Goal: Task Accomplishment & Management: Use online tool/utility

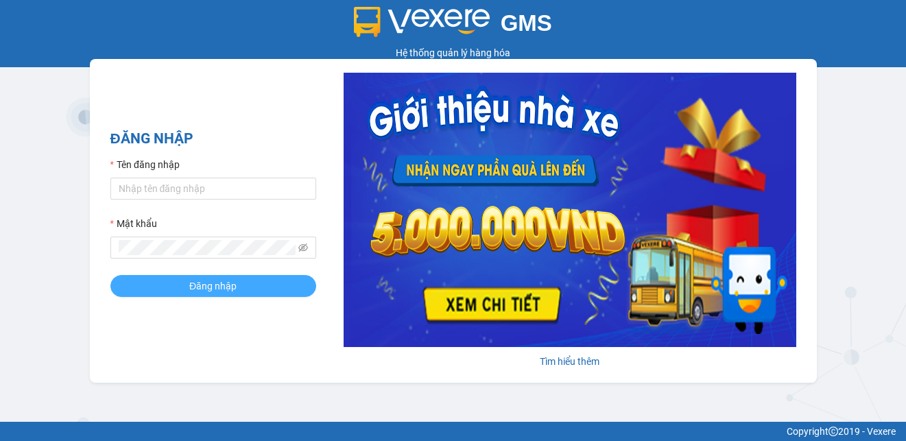
click at [239, 291] on button "Đăng nhập" at bounding box center [213, 286] width 206 height 22
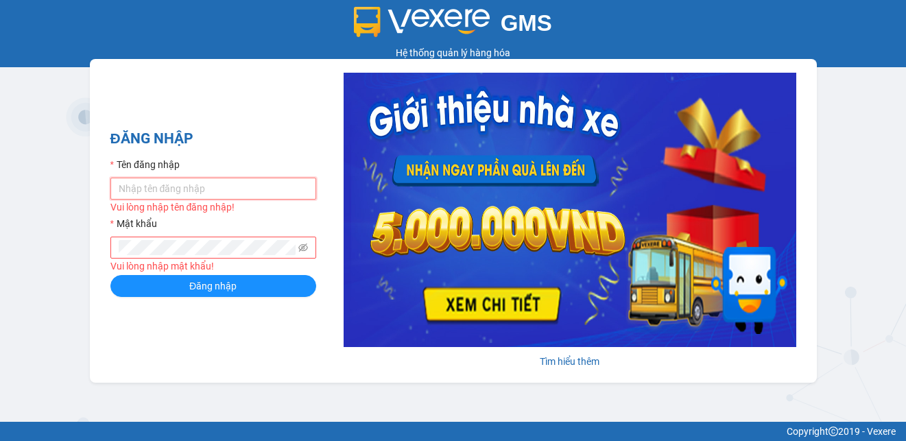
click at [218, 193] on input "Tên đăng nhập" at bounding box center [213, 189] width 206 height 22
click at [248, 186] on input "Tên đăng nhập" at bounding box center [213, 189] width 206 height 22
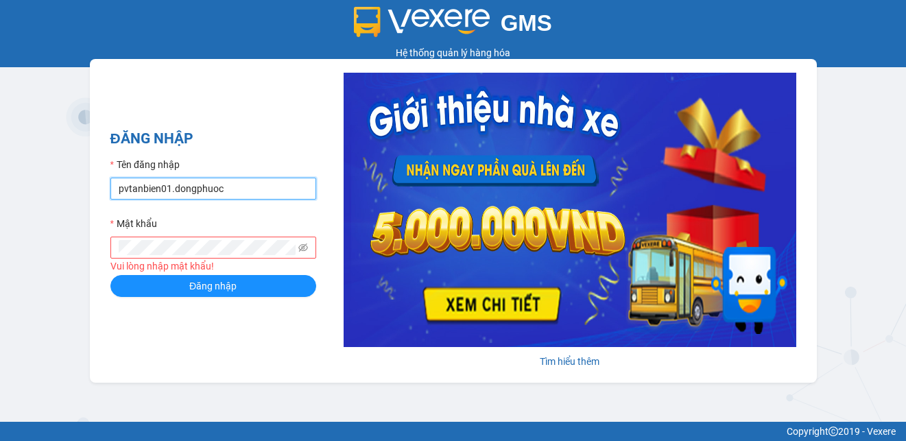
type input "pvtanbien01.dongphuoc"
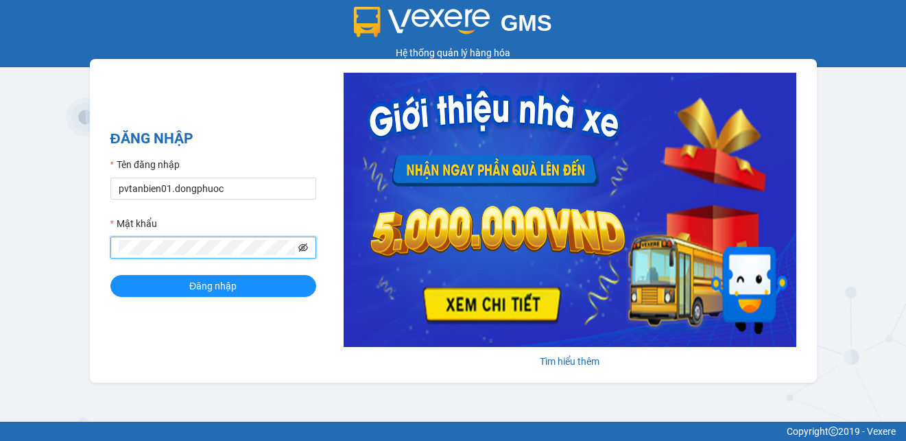
click at [304, 248] on icon "eye-invisible" at bounding box center [303, 248] width 10 height 10
click at [241, 289] on button "Đăng nhập" at bounding box center [213, 286] width 206 height 22
click at [182, 287] on button "Đăng nhập" at bounding box center [213, 286] width 206 height 22
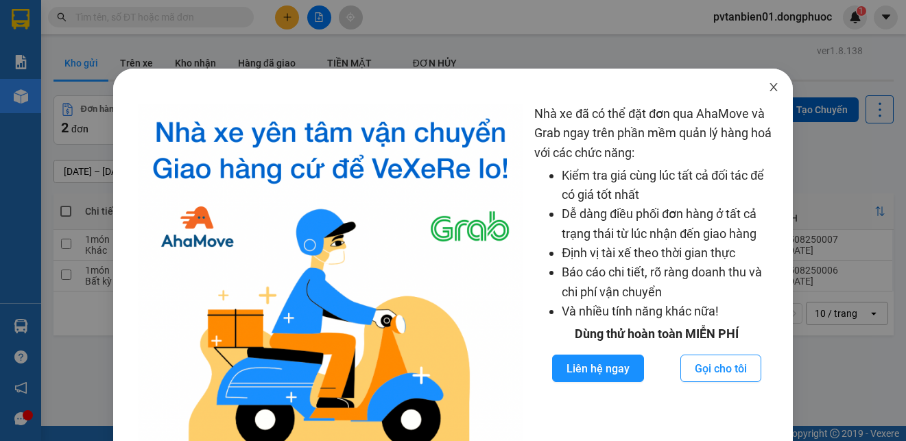
click at [768, 86] on icon "close" at bounding box center [773, 87] width 11 height 11
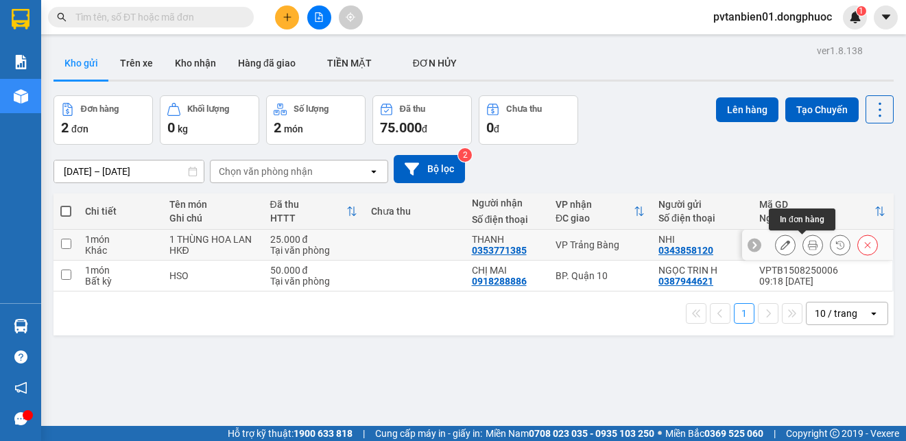
click at [808, 245] on icon at bounding box center [813, 245] width 10 height 10
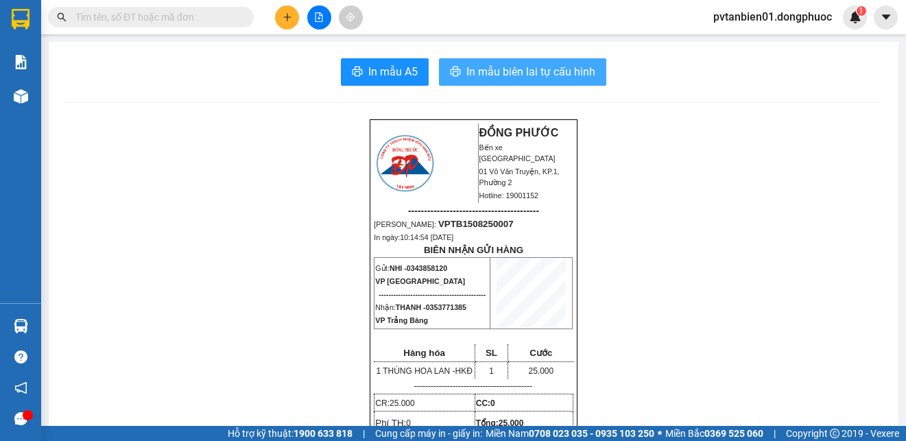
click at [510, 69] on span "In mẫu biên lai tự cấu hình" at bounding box center [530, 71] width 129 height 17
click at [494, 74] on span "In mẫu biên lai tự cấu hình" at bounding box center [530, 71] width 129 height 17
click at [515, 74] on span "In mẫu biên lai tự cấu hình" at bounding box center [530, 71] width 129 height 17
click at [504, 77] on span "In mẫu biên lai tự cấu hình" at bounding box center [530, 71] width 129 height 17
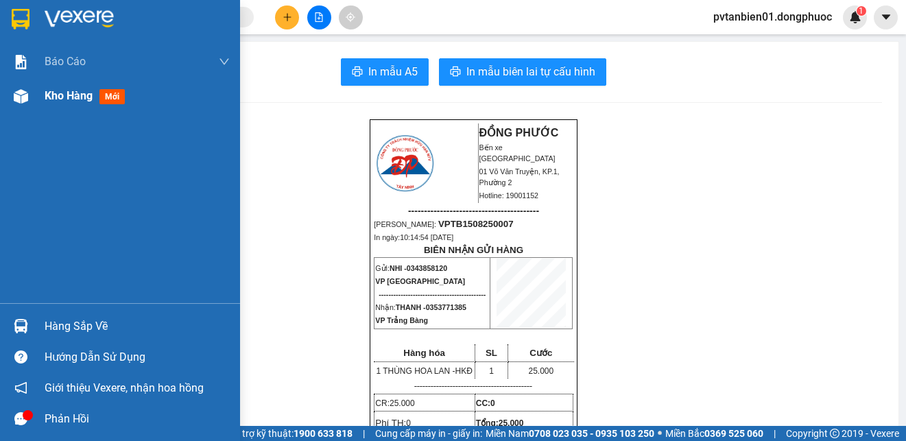
click at [49, 97] on span "Kho hàng" at bounding box center [69, 95] width 48 height 13
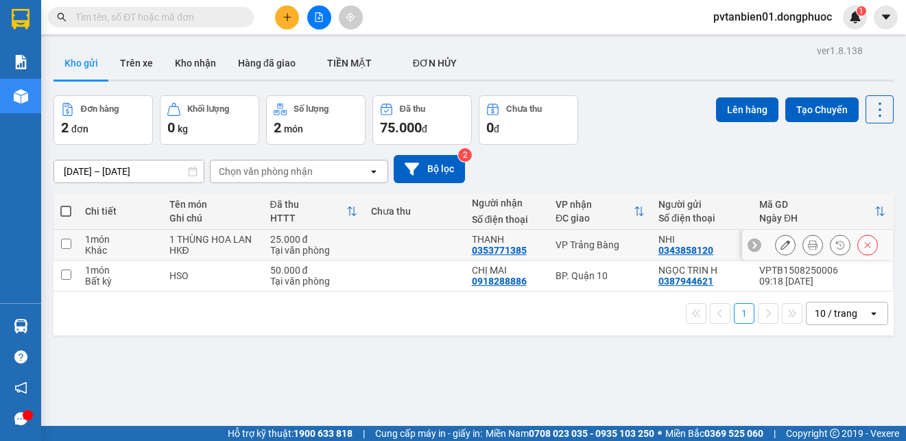
click at [67, 239] on input "checkbox" at bounding box center [66, 244] width 10 height 10
checkbox input "true"
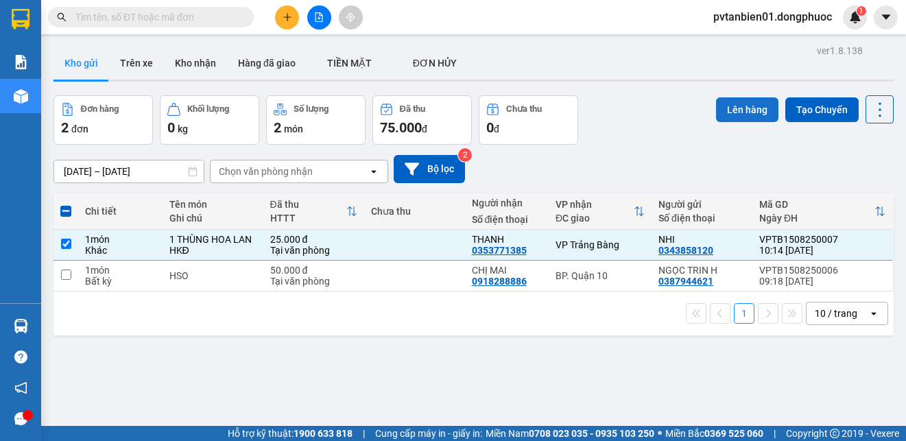
click at [729, 105] on button "Lên hàng" at bounding box center [747, 109] width 62 height 25
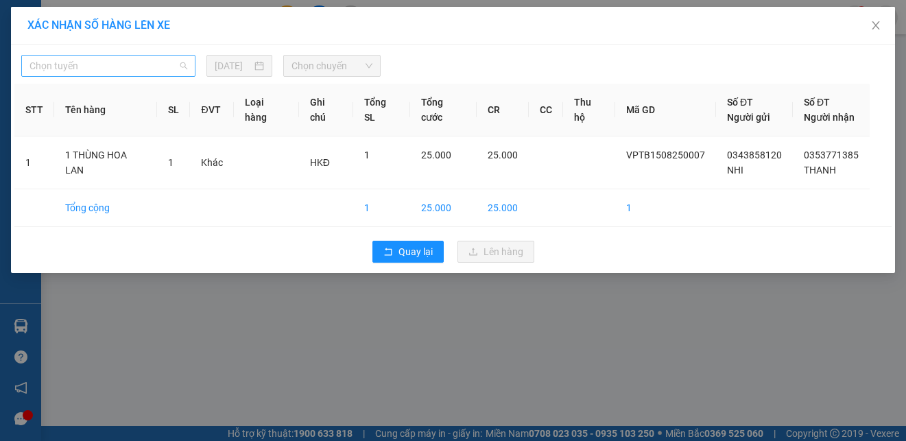
click at [146, 65] on span "Chọn tuyến" at bounding box center [108, 66] width 158 height 21
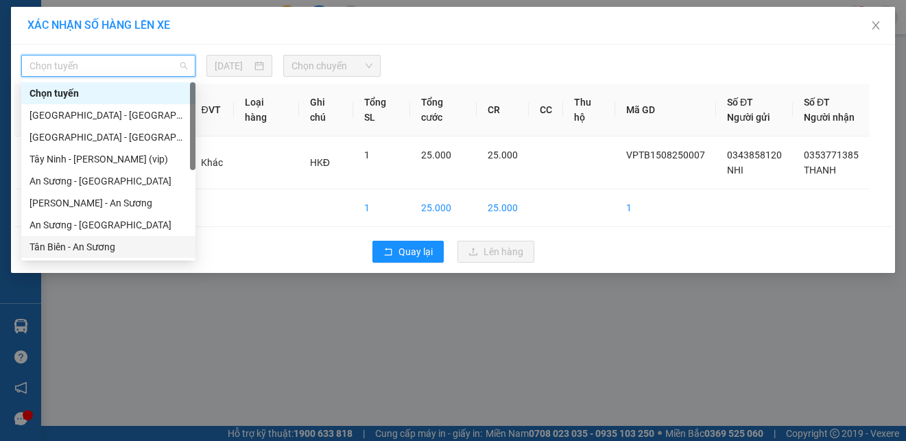
click at [97, 247] on div "Tân Biên - An Sương" at bounding box center [108, 246] width 158 height 15
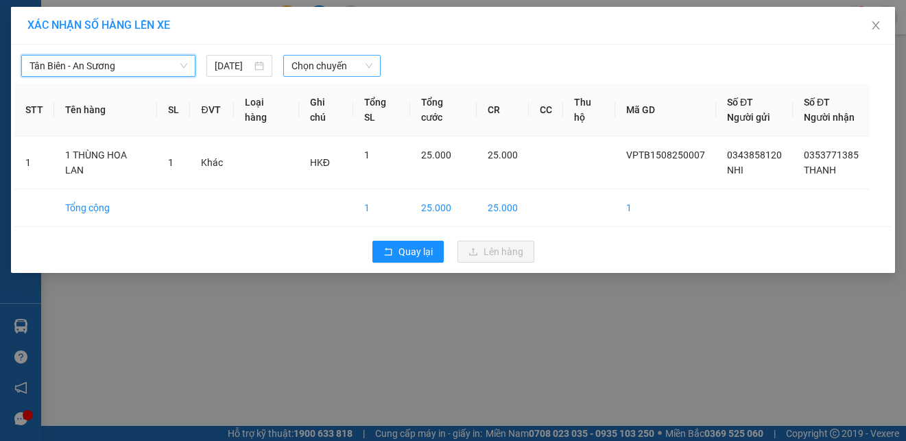
click at [336, 65] on span "Chọn chuyến" at bounding box center [332, 66] width 80 height 21
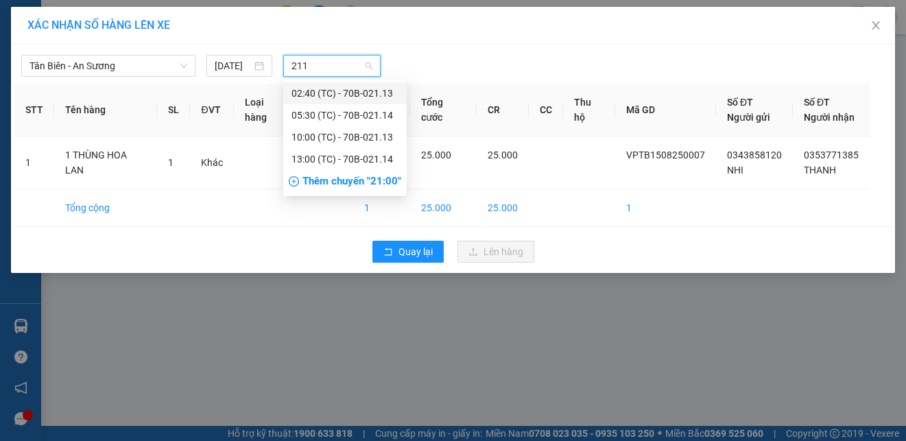
type input "2113"
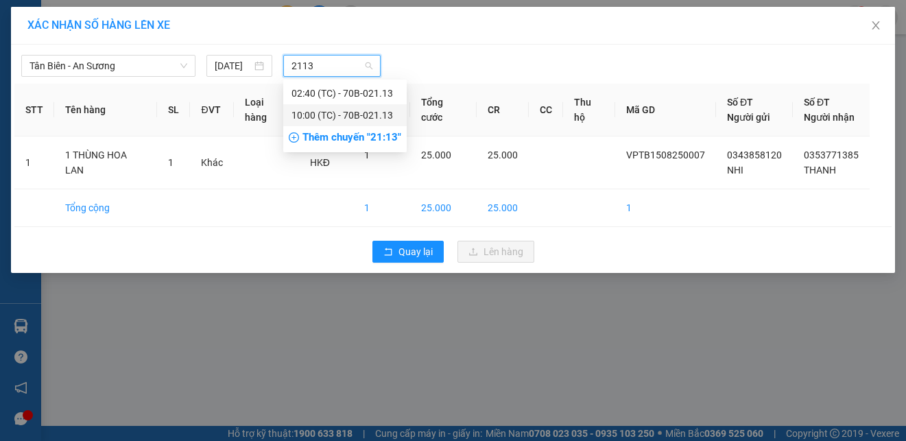
click at [349, 115] on div "10:00 (TC) - 70B-021.13" at bounding box center [345, 115] width 107 height 15
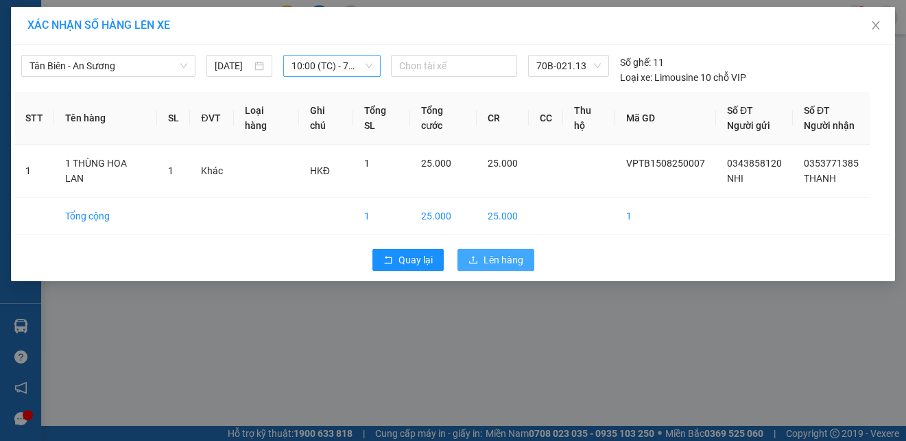
click at [514, 261] on span "Lên hàng" at bounding box center [504, 259] width 40 height 15
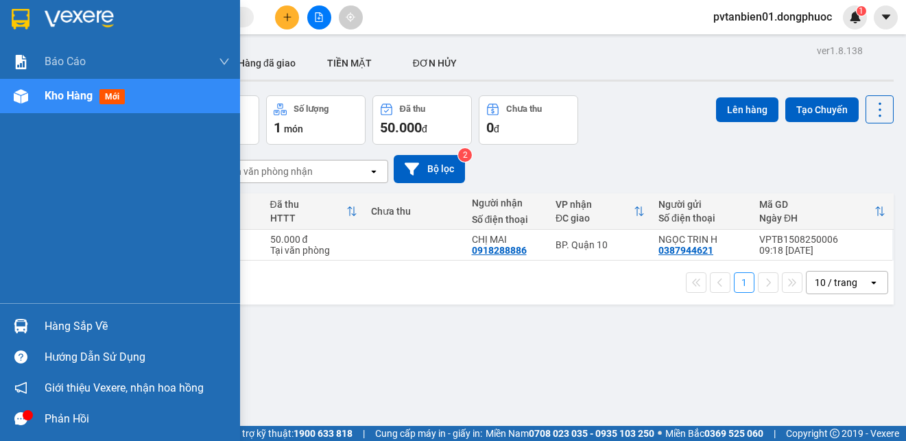
click at [45, 322] on div "Hàng sắp về" at bounding box center [137, 326] width 185 height 21
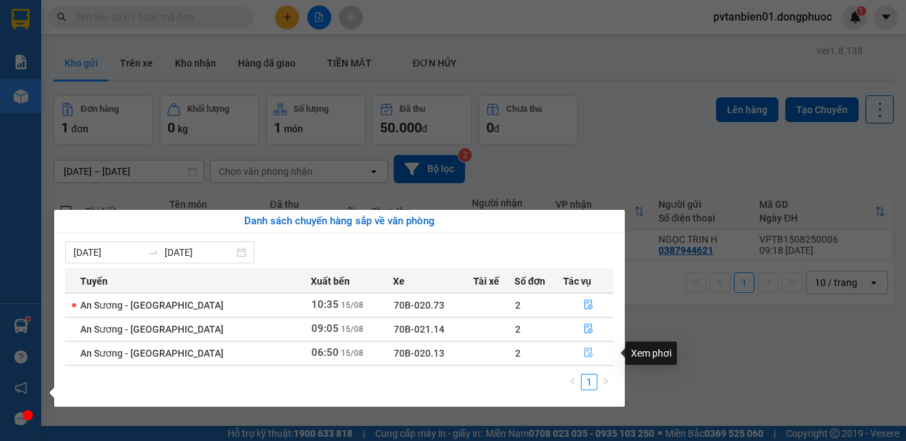
click at [584, 354] on icon "file-done" at bounding box center [589, 353] width 10 height 10
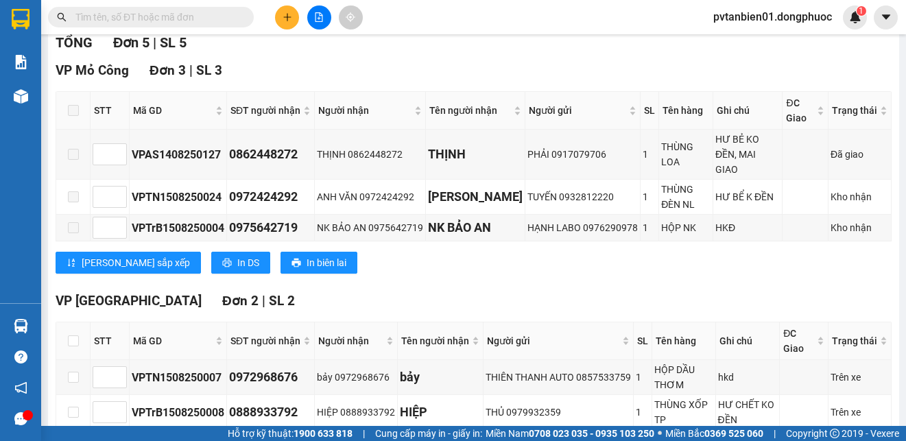
scroll to position [265, 0]
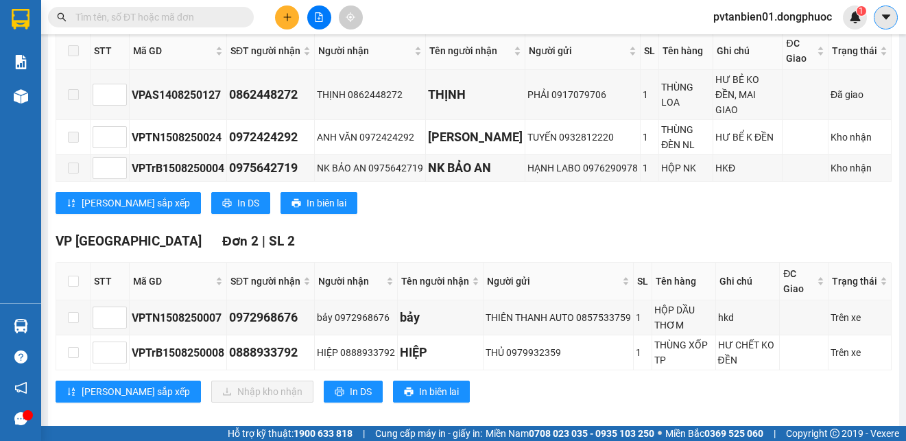
click at [880, 15] on icon "caret-down" at bounding box center [886, 17] width 12 height 12
click at [857, 16] on img at bounding box center [855, 17] width 12 height 12
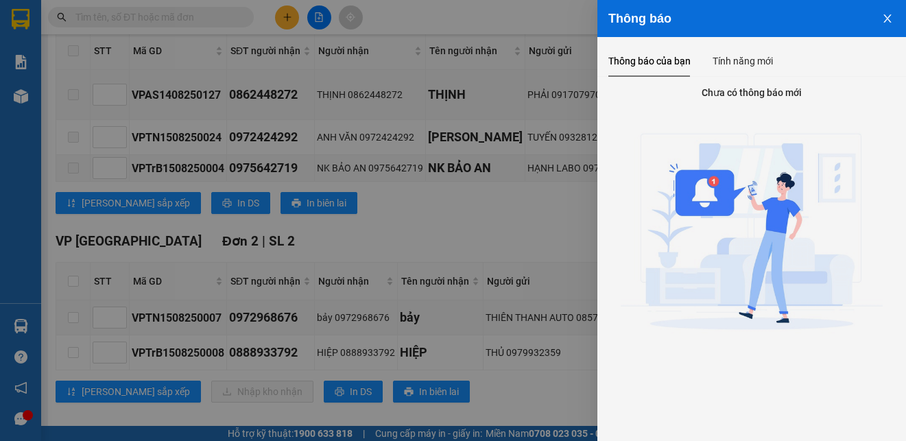
click at [884, 12] on button "Close" at bounding box center [887, 17] width 37 height 35
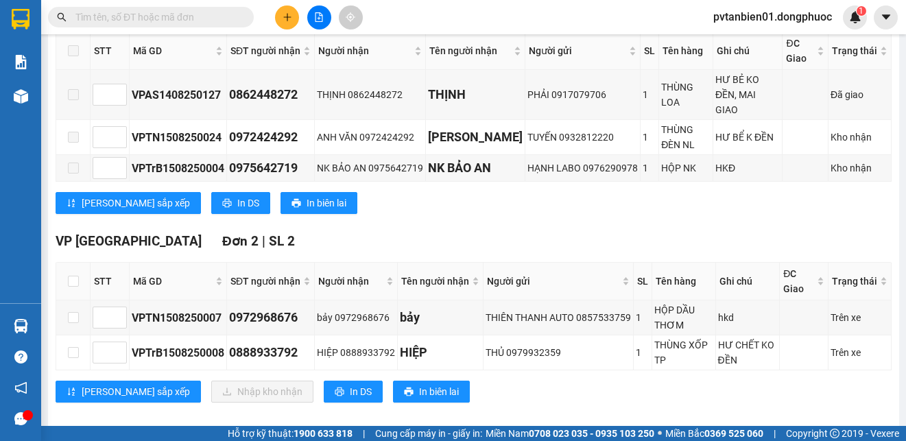
click at [563, 192] on div "Lưu sắp xếp In DS In biên lai" at bounding box center [474, 203] width 836 height 22
click at [69, 276] on input "checkbox" at bounding box center [73, 281] width 11 height 11
checkbox input "true"
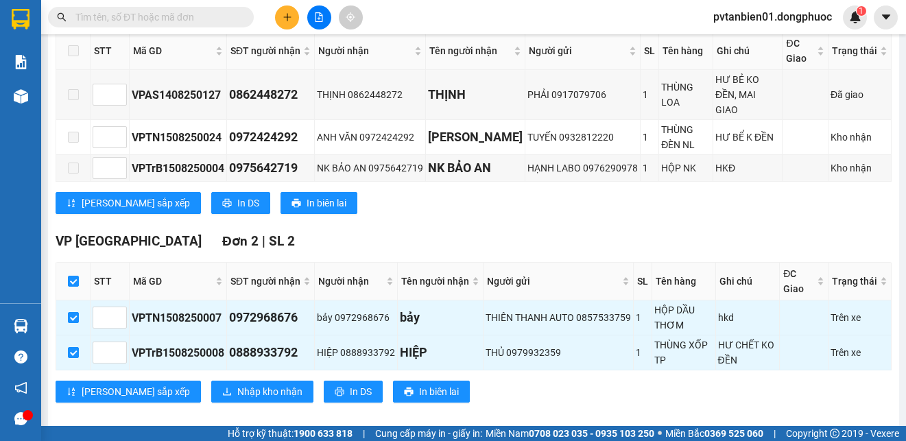
checkbox input "true"
click at [237, 384] on span "Nhập kho nhận" at bounding box center [269, 391] width 65 height 15
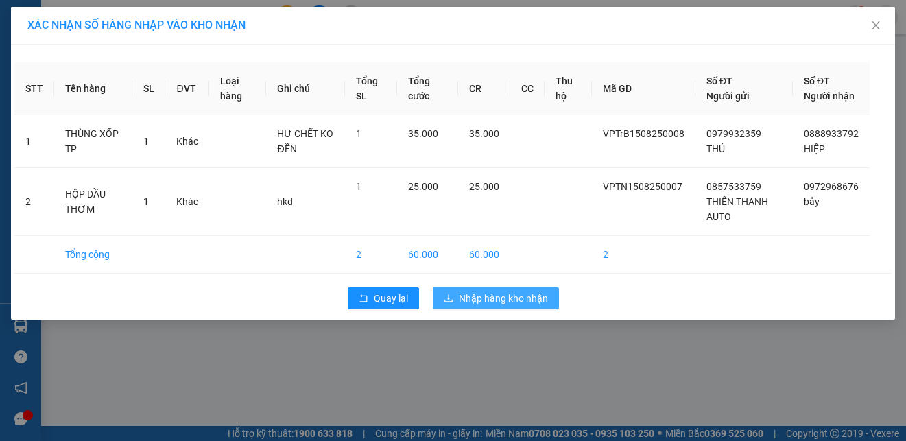
click at [552, 309] on button "Nhập hàng kho nhận" at bounding box center [496, 298] width 126 height 22
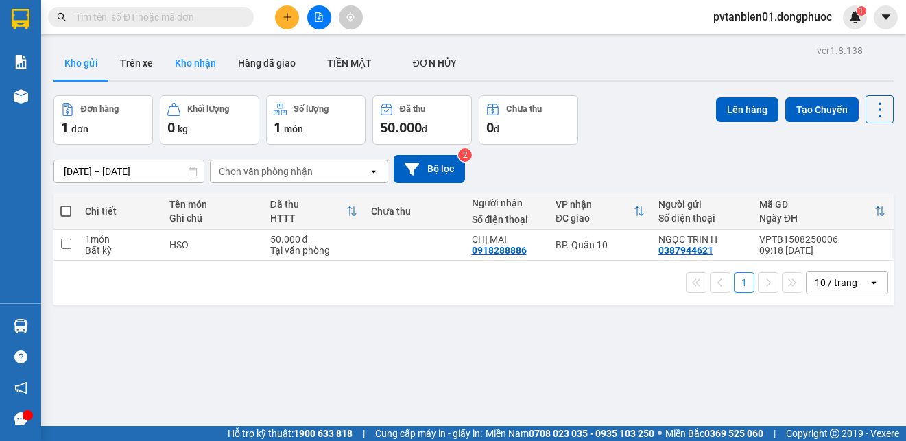
click at [198, 62] on button "Kho nhận" at bounding box center [195, 63] width 63 height 33
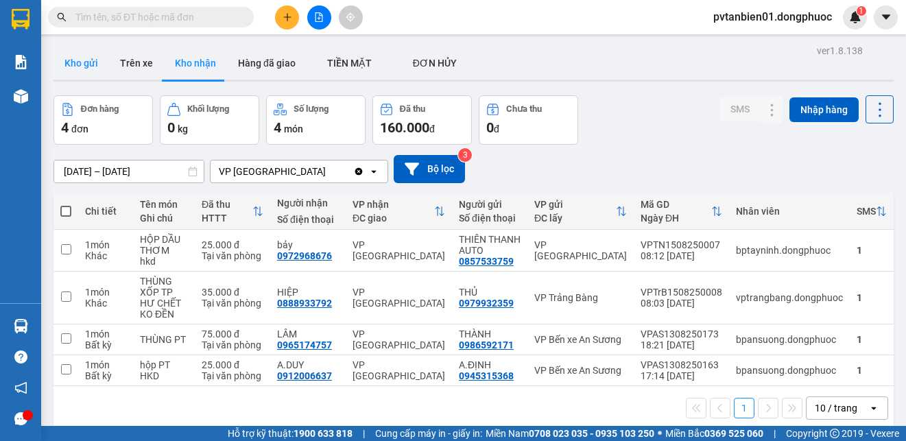
click at [89, 67] on button "Kho gửi" at bounding box center [82, 63] width 56 height 33
